Goal: Information Seeking & Learning: Learn about a topic

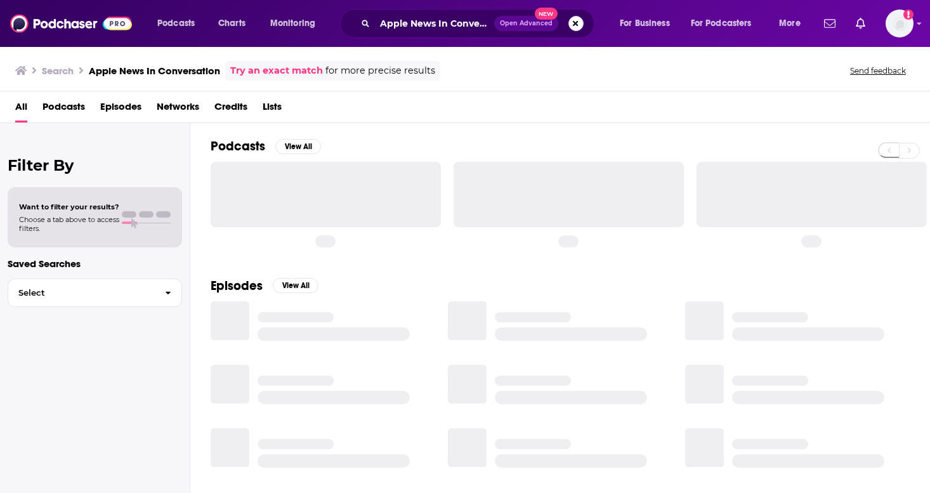
click at [572, 24] on button "Search podcasts, credits, & more..." at bounding box center [575, 23] width 15 height 15
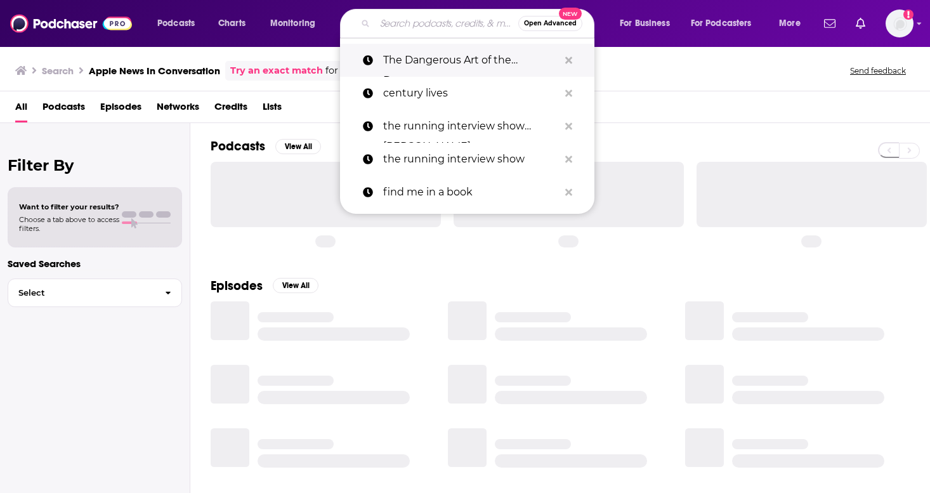
click at [442, 59] on p "The Dangerous Art of the Documentary" at bounding box center [471, 60] width 176 height 33
type input "The Dangerous Art of the Documentary"
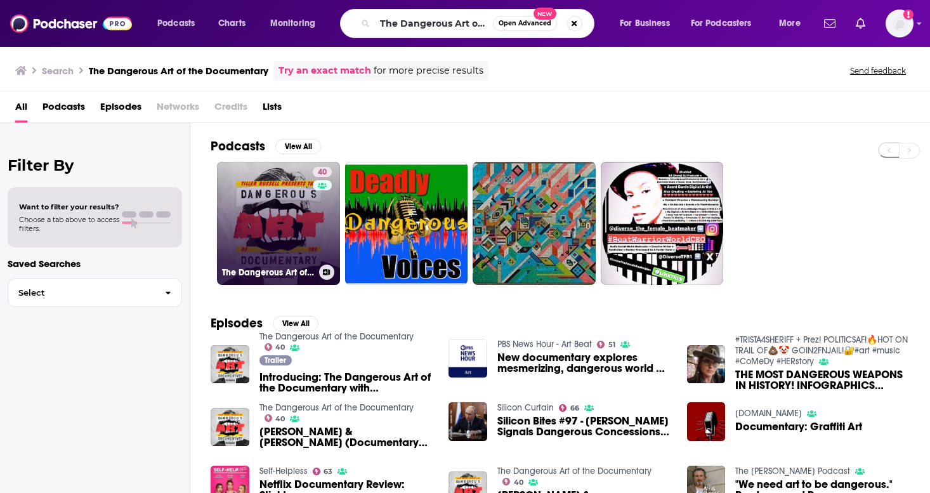
click at [247, 187] on link "40 The Dangerous Art of the Documentary" at bounding box center [278, 223] width 123 height 123
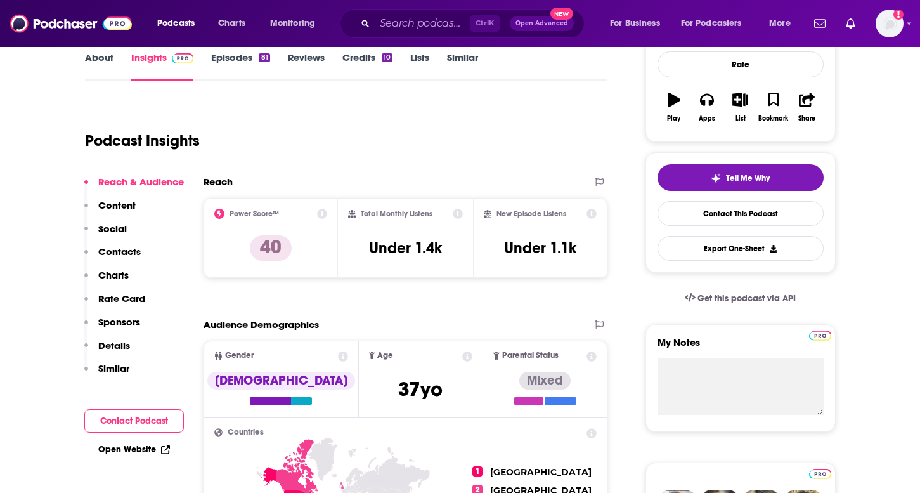
scroll to position [254, 0]
